Goal: Task Accomplishment & Management: Use online tool/utility

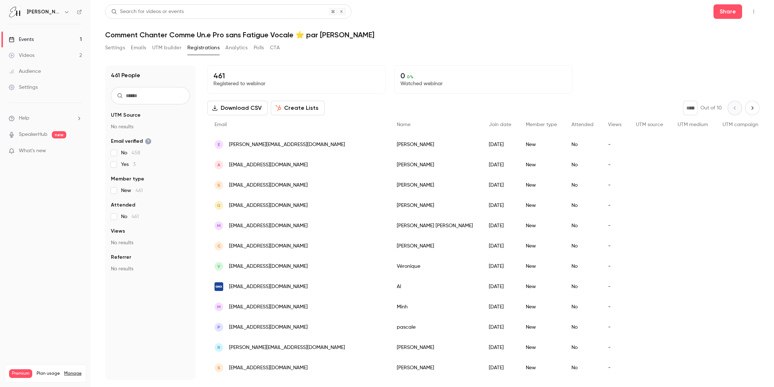
click at [114, 46] on button "Settings" at bounding box center [115, 48] width 20 height 12
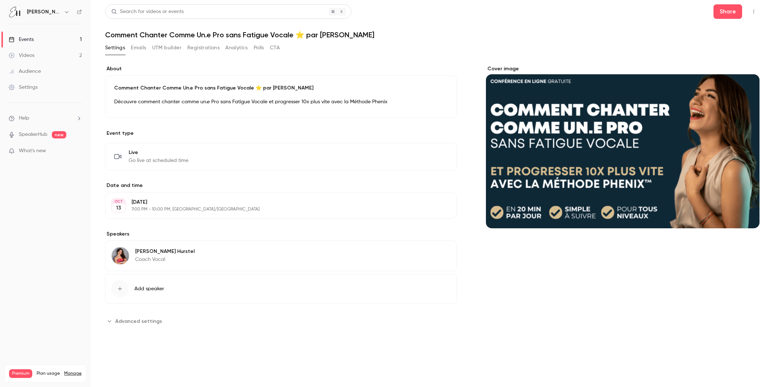
click at [140, 48] on button "Emails" at bounding box center [138, 48] width 15 height 12
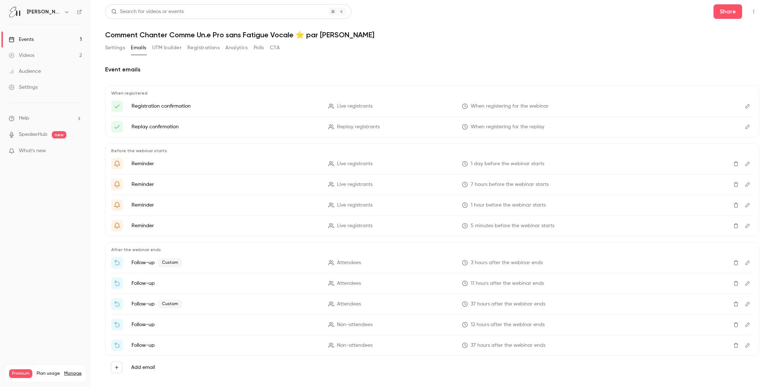
click at [112, 48] on button "Settings" at bounding box center [115, 48] width 20 height 12
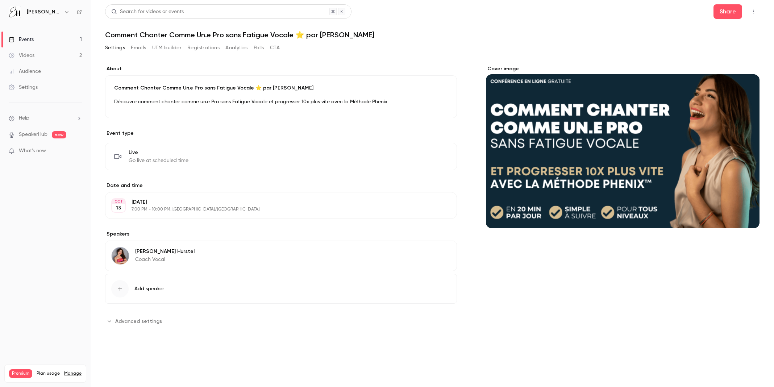
click at [45, 35] on link "Events 1" at bounding box center [45, 40] width 91 height 16
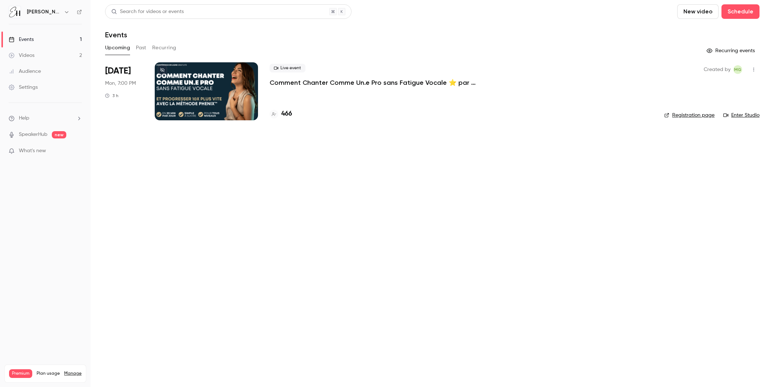
click at [743, 114] on link "Enter Studio" at bounding box center [741, 115] width 36 height 7
